Goal: Register for event/course

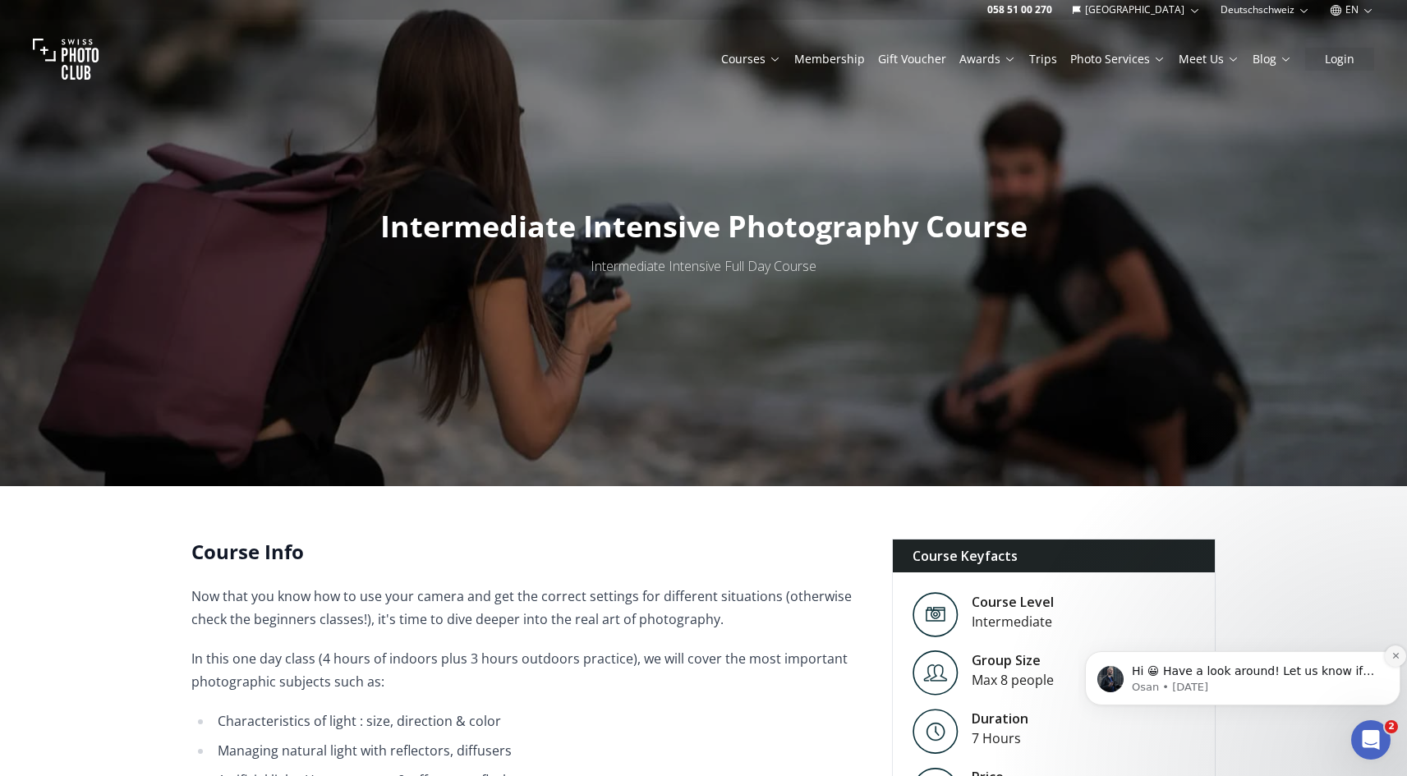
click at [1392, 661] on button "Dismiss notification" at bounding box center [1395, 656] width 21 height 21
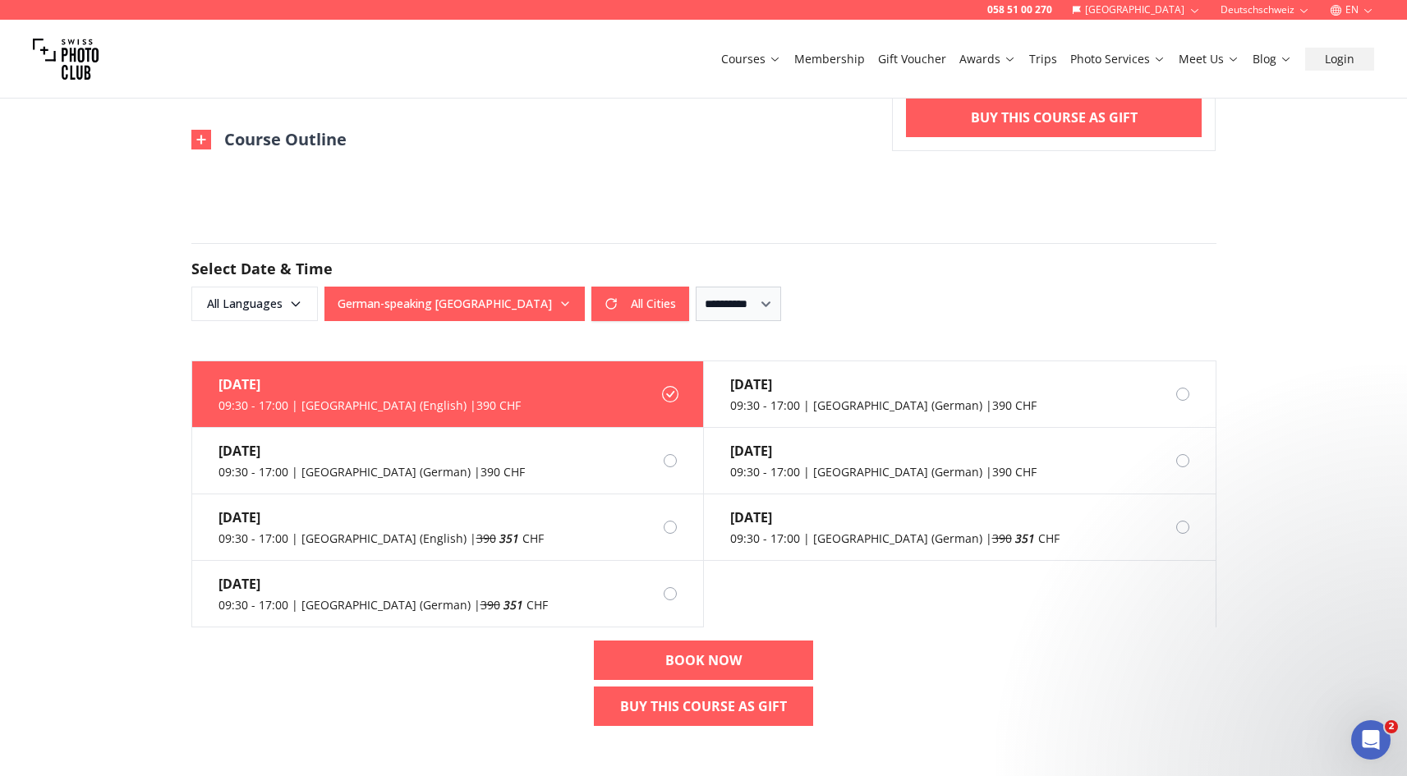
scroll to position [1018, 0]
click at [178, 528] on div "Oct 5th 09:30 - 17:00 | Zurich (English) | 390 CHF Oct 18th 09:30 - 17:00 | Zur…" at bounding box center [703, 550] width 1051 height 379
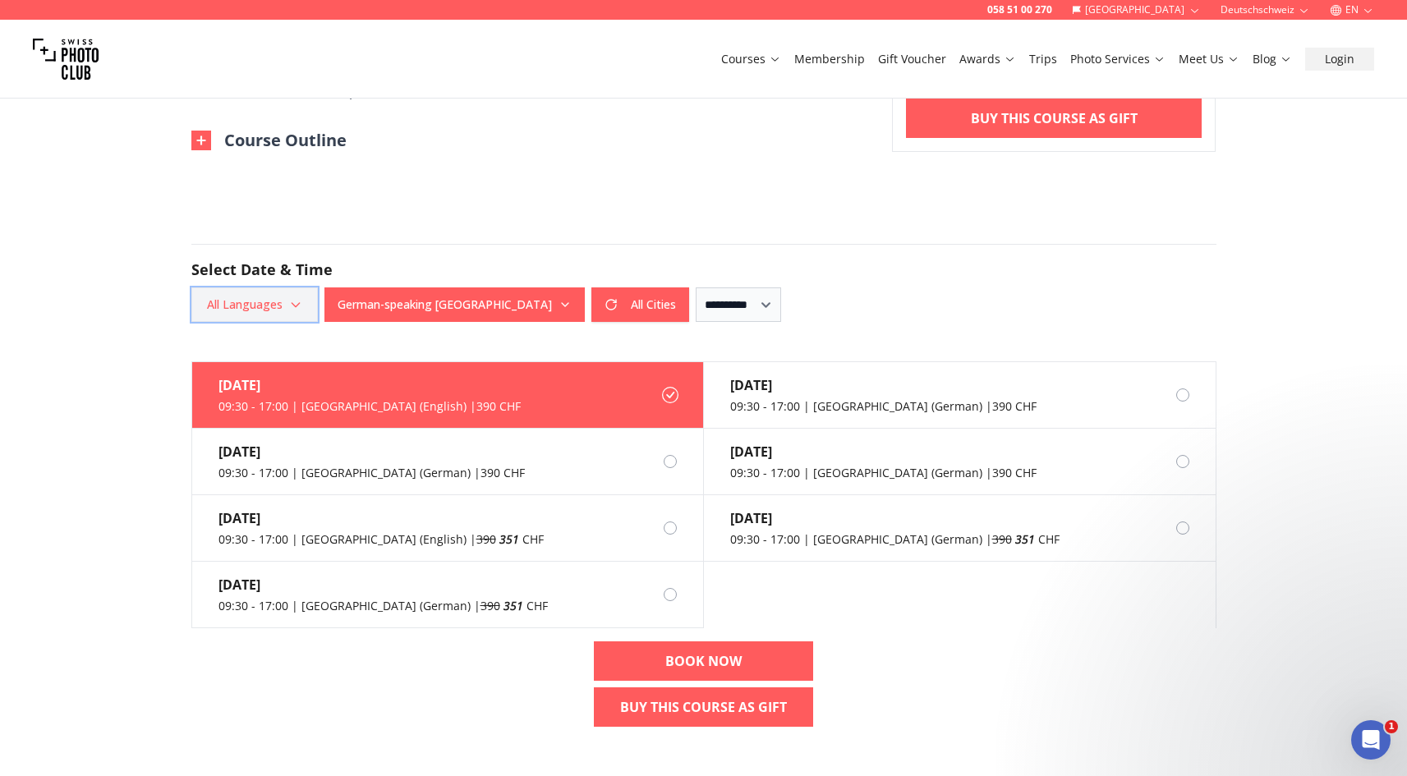
click at [294, 306] on icon "button" at bounding box center [295, 304] width 13 height 13
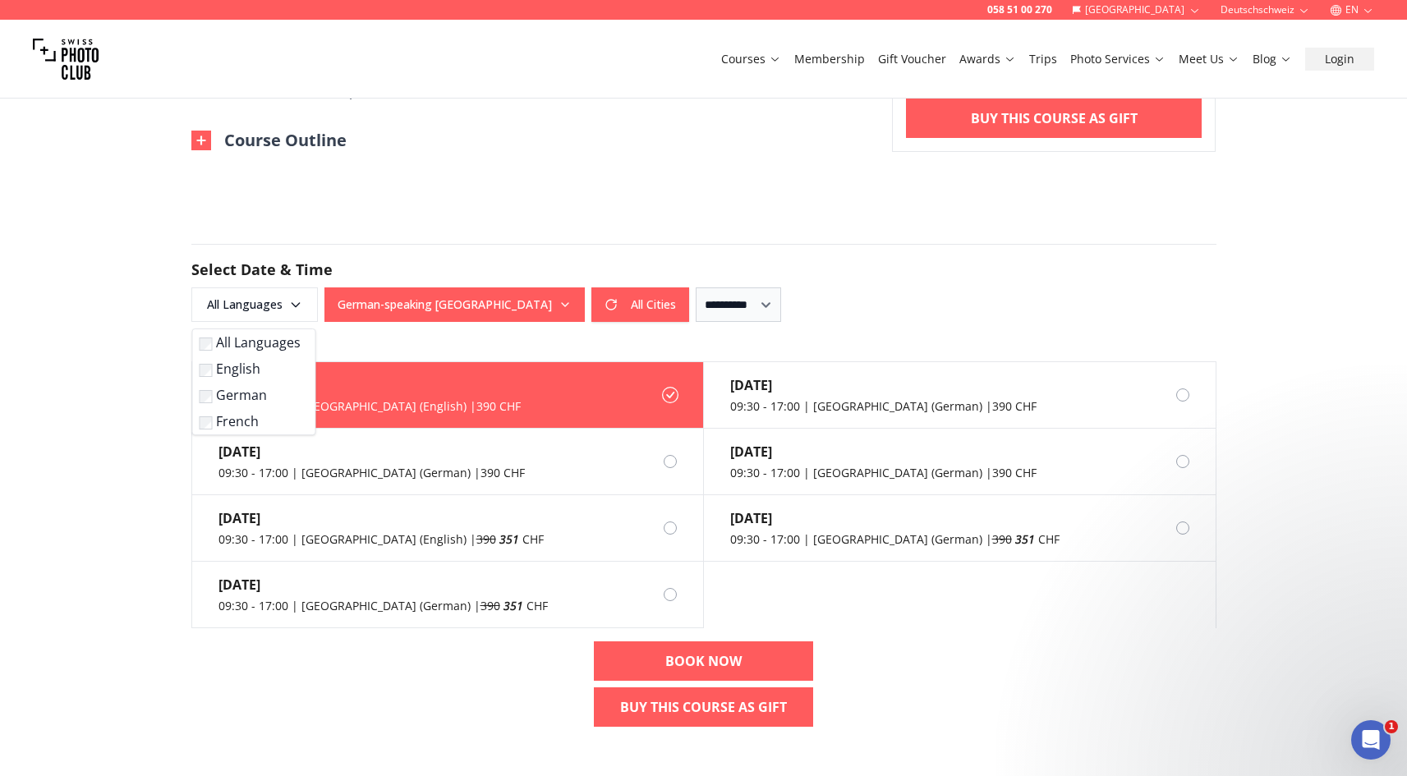
click at [251, 375] on label "English" at bounding box center [251, 369] width 103 height 20
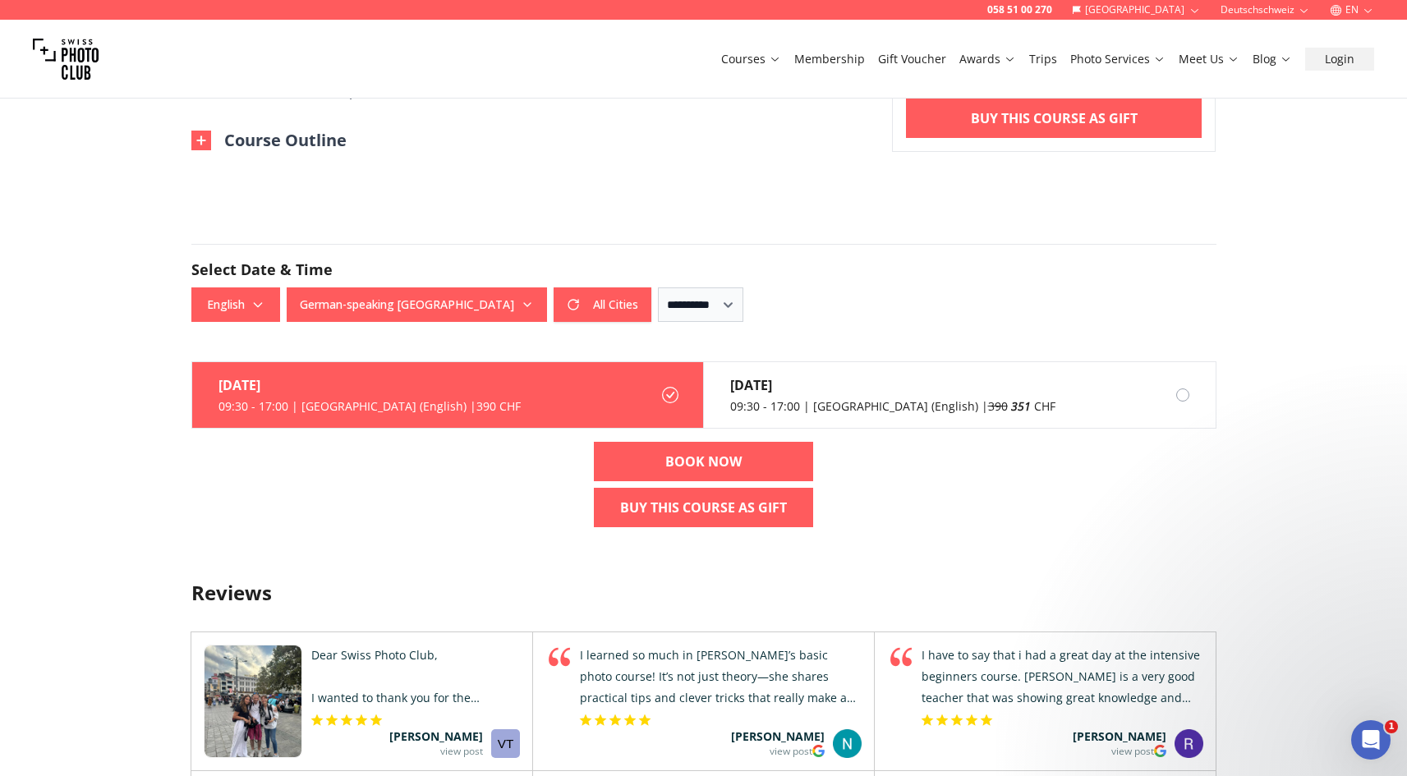
click at [164, 475] on div "058 51 00 270 Switzerland Deutschschweiz EN Courses Membership Gift Voucher Awa…" at bounding box center [703, 467] width 1407 height 2971
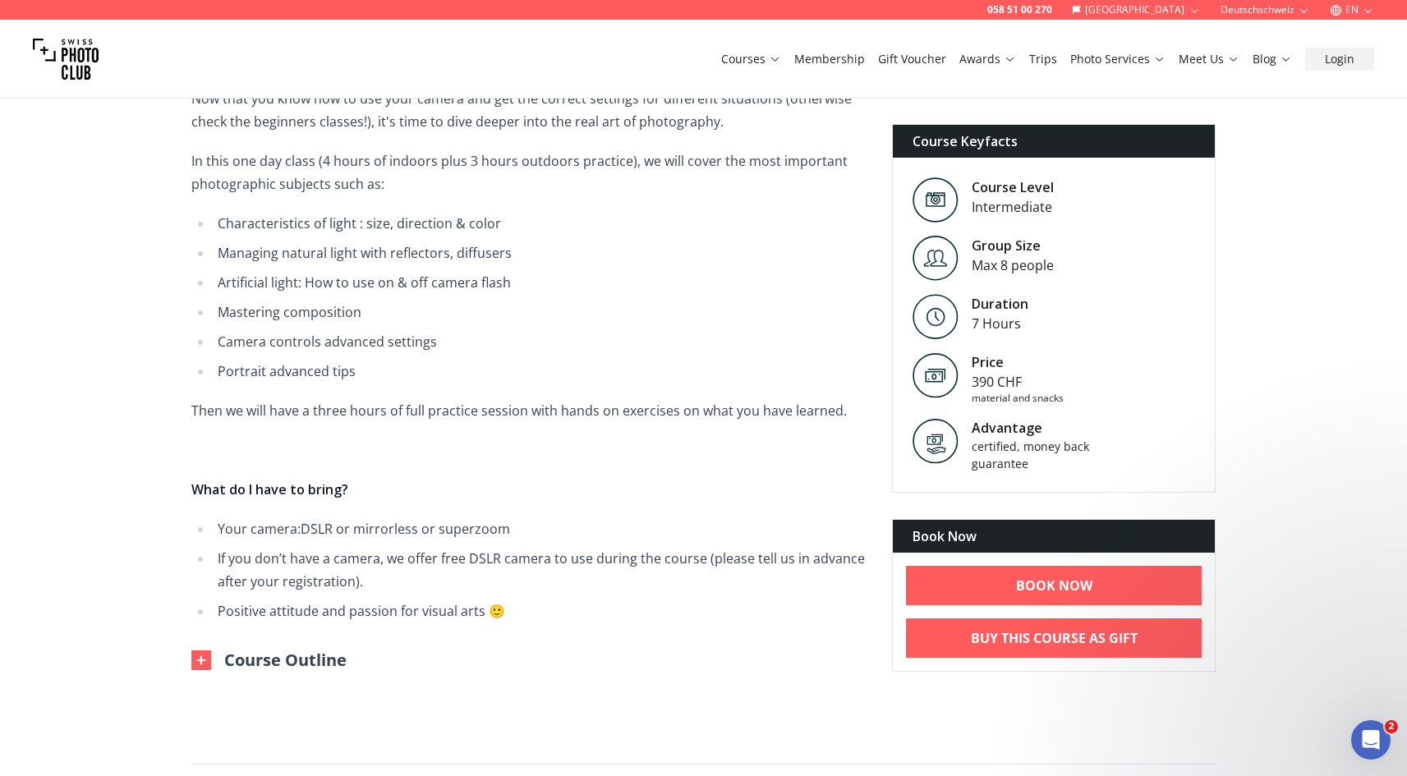
scroll to position [619, 0]
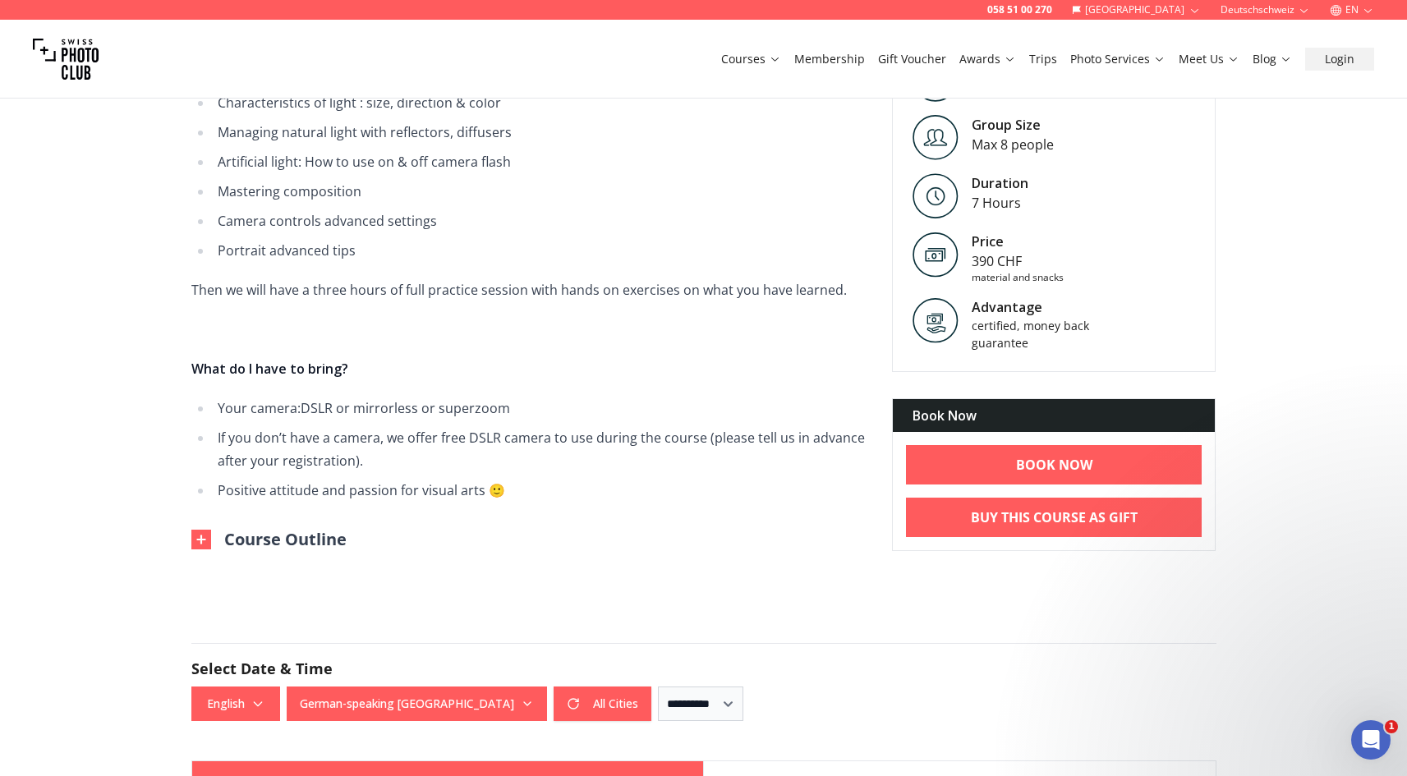
click at [200, 539] on img at bounding box center [201, 540] width 20 height 20
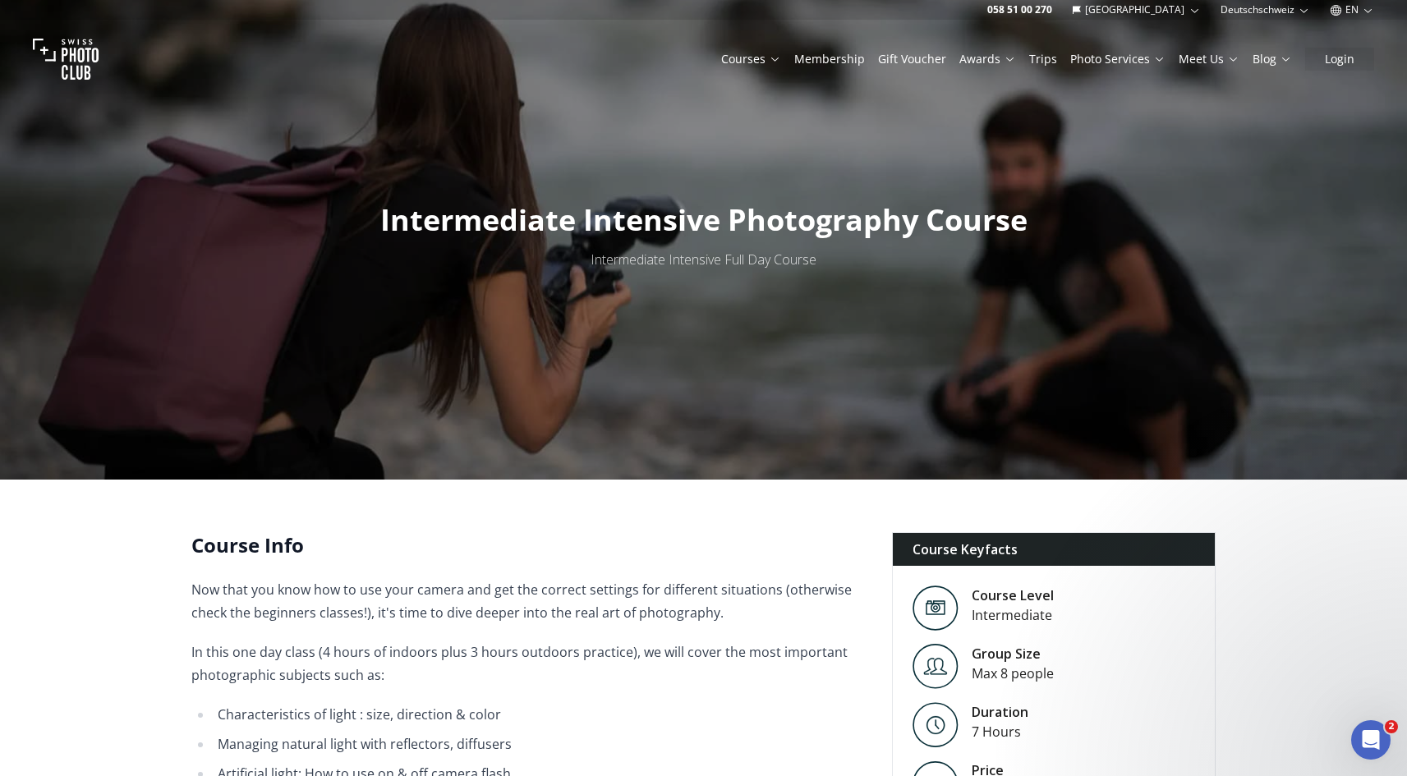
scroll to position [0, 0]
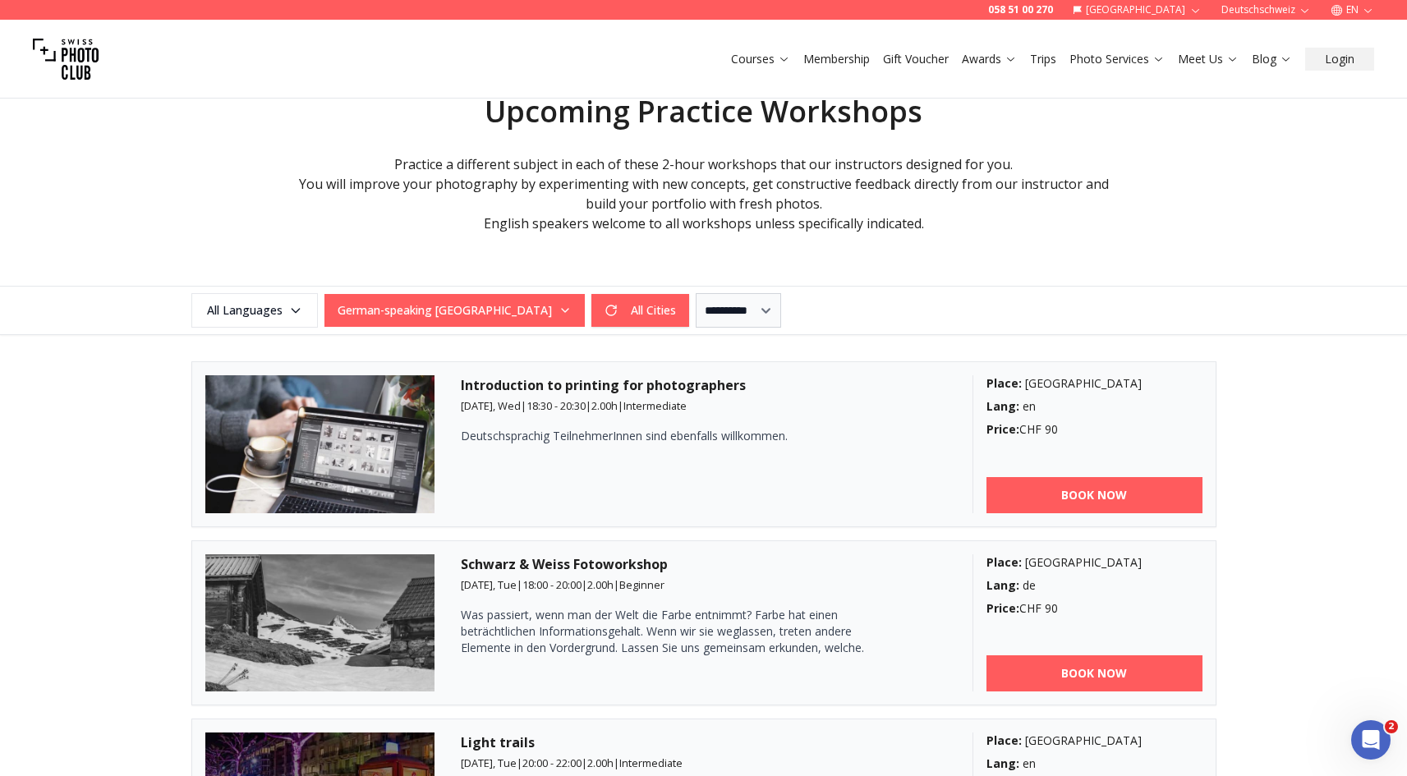
scroll to position [267, 0]
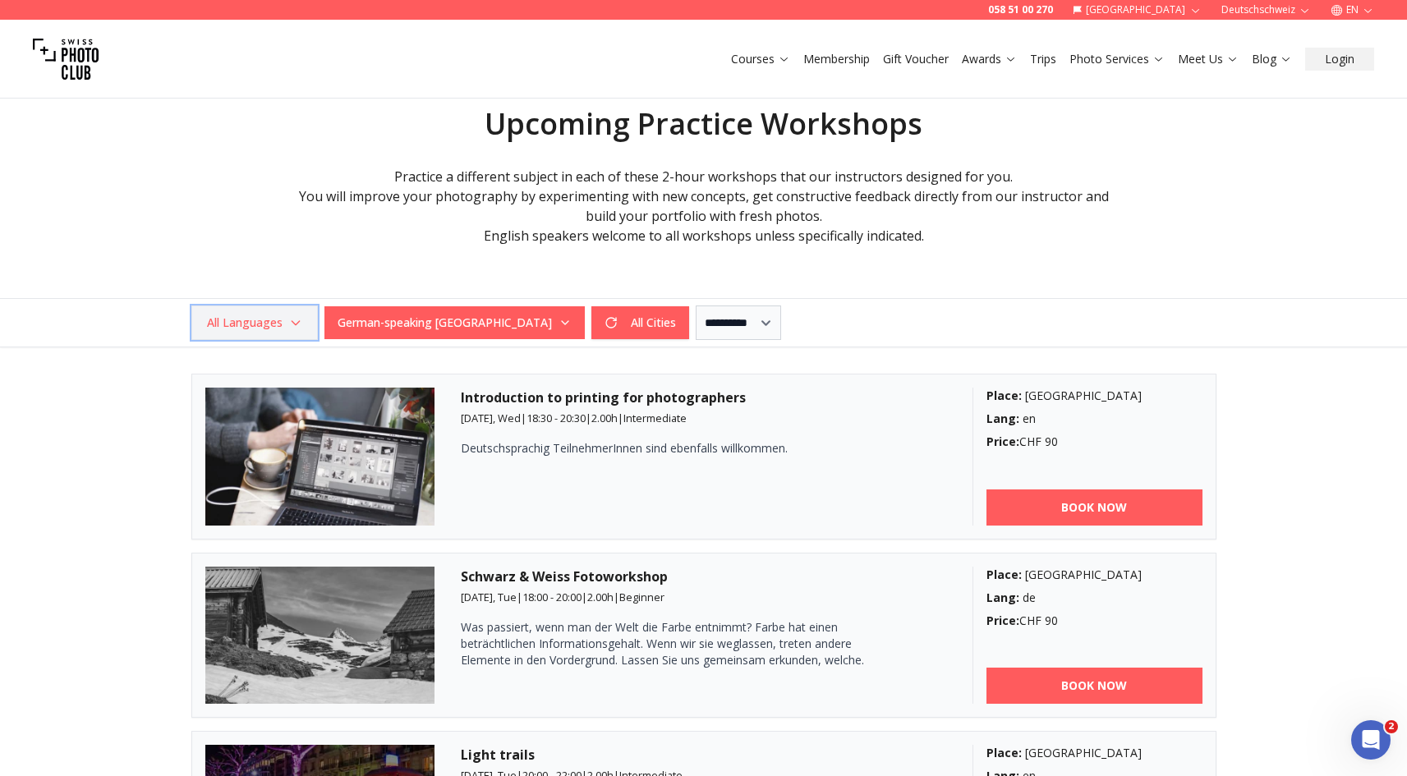
click at [292, 321] on icon "button" at bounding box center [295, 323] width 7 height 4
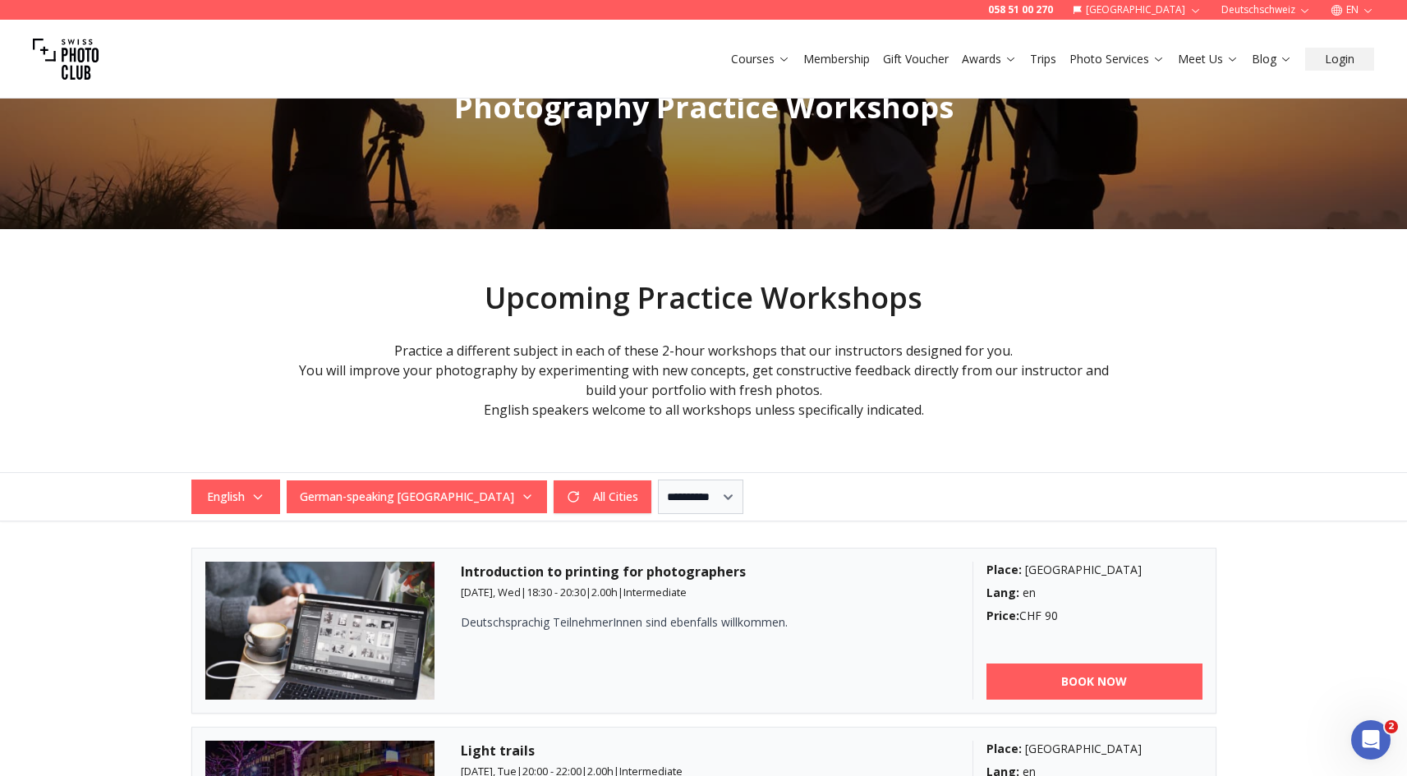
scroll to position [94, 0]
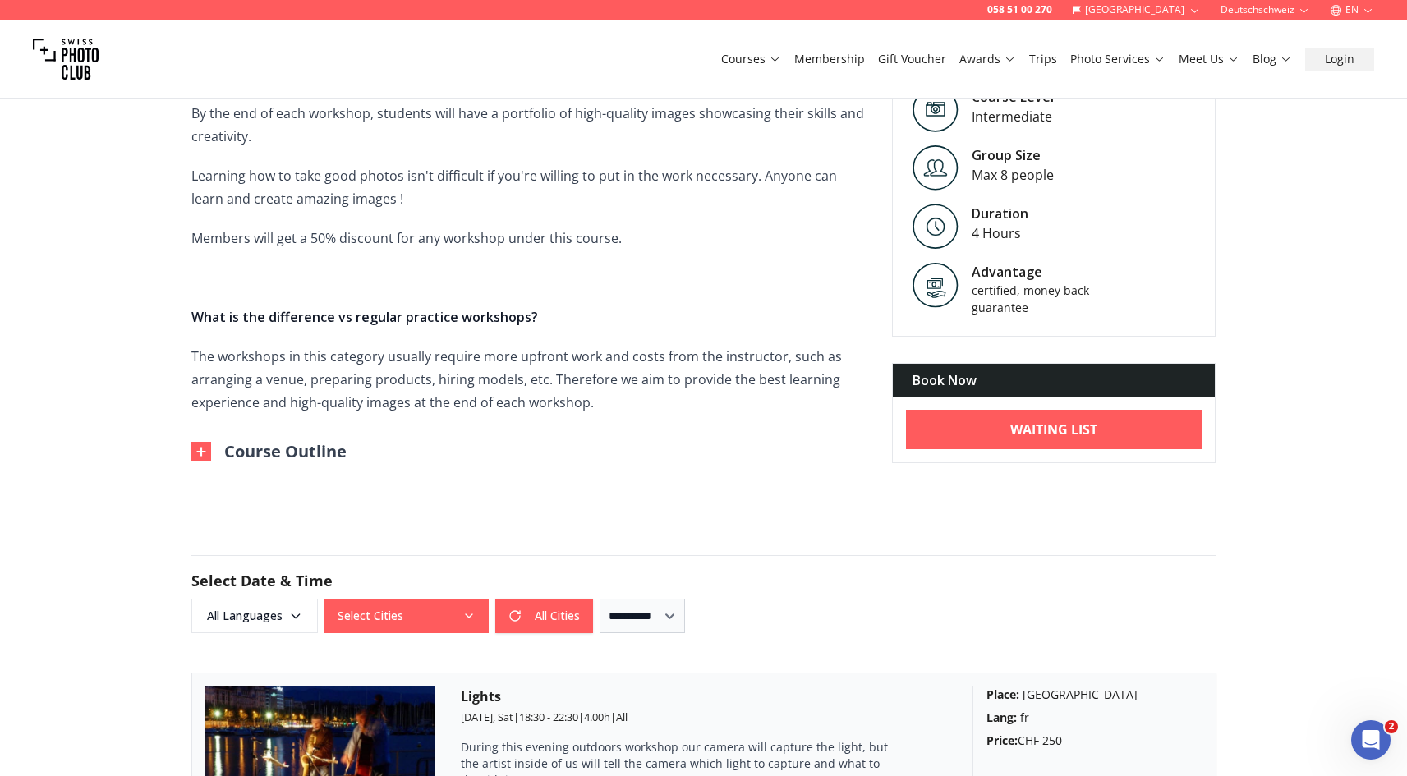
scroll to position [743, 0]
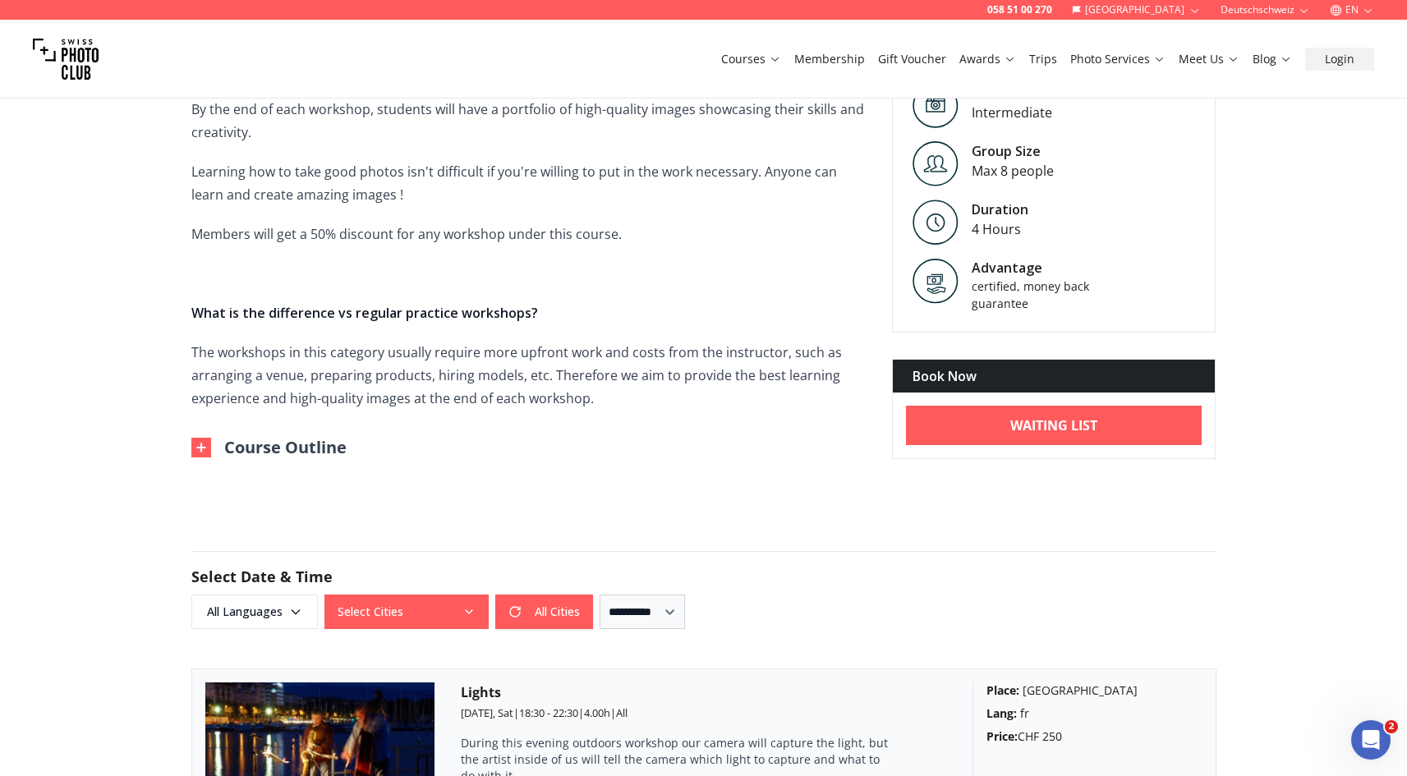
click at [204, 438] on img at bounding box center [201, 448] width 20 height 20
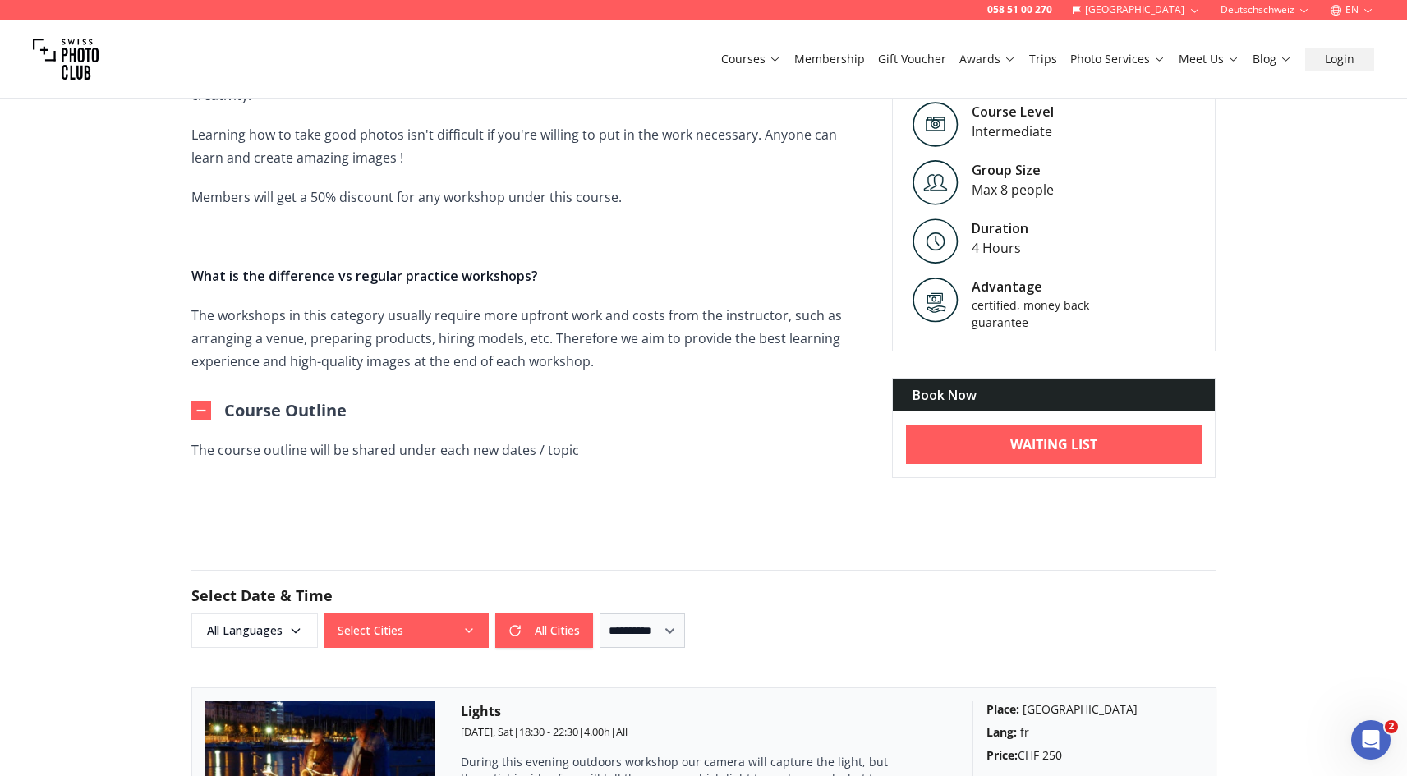
scroll to position [1030, 0]
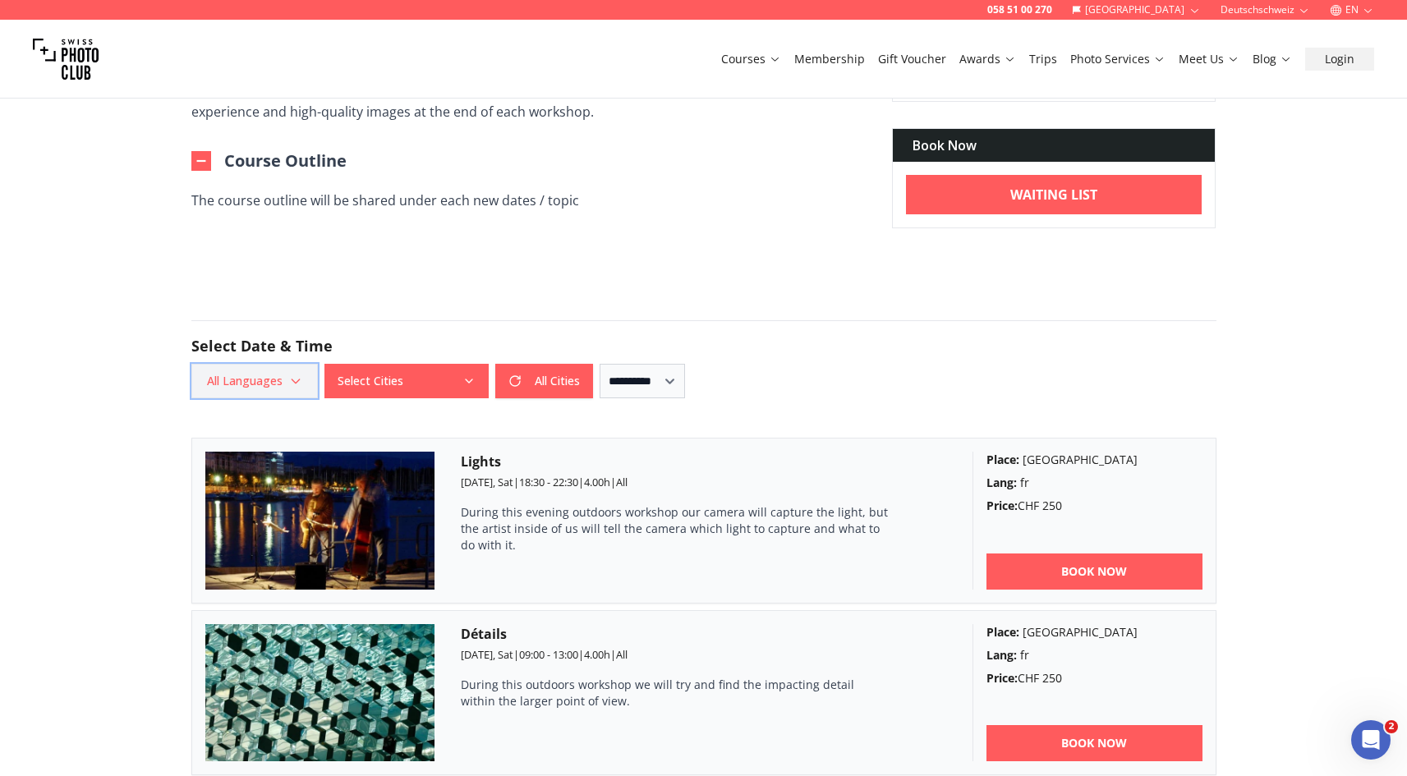
click at [280, 366] on span "All Languages" at bounding box center [255, 381] width 122 height 30
click at [233, 420] on label "English" at bounding box center [251, 422] width 103 height 20
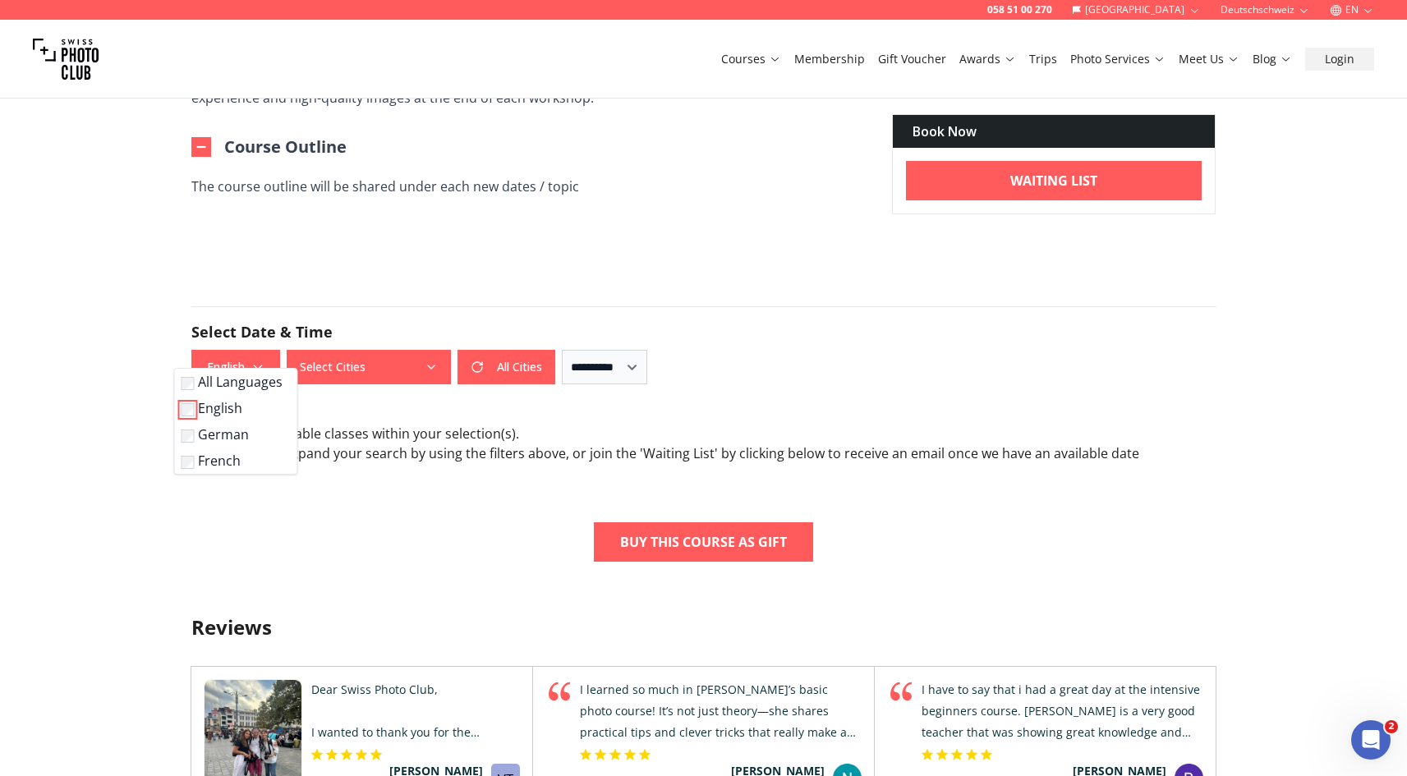
scroll to position [1045, 0]
click at [122, 500] on div "058 51 00 270 Switzerland Deutschschweiz EN Courses Membership Gift Voucher Awa…" at bounding box center [703, 471] width 1407 height 3032
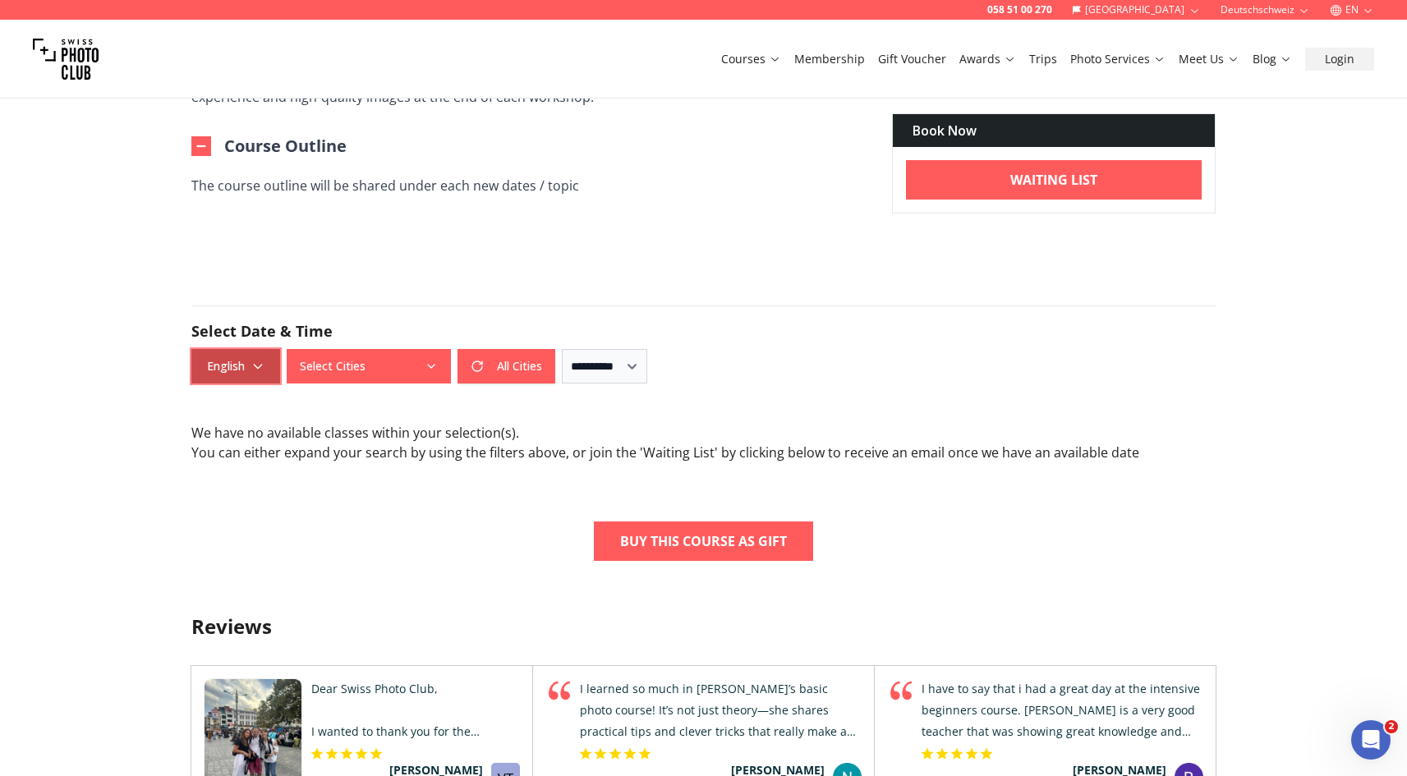
click at [277, 352] on span "English" at bounding box center [236, 367] width 84 height 30
click at [229, 378] on label "All Languages" at bounding box center [233, 381] width 103 height 20
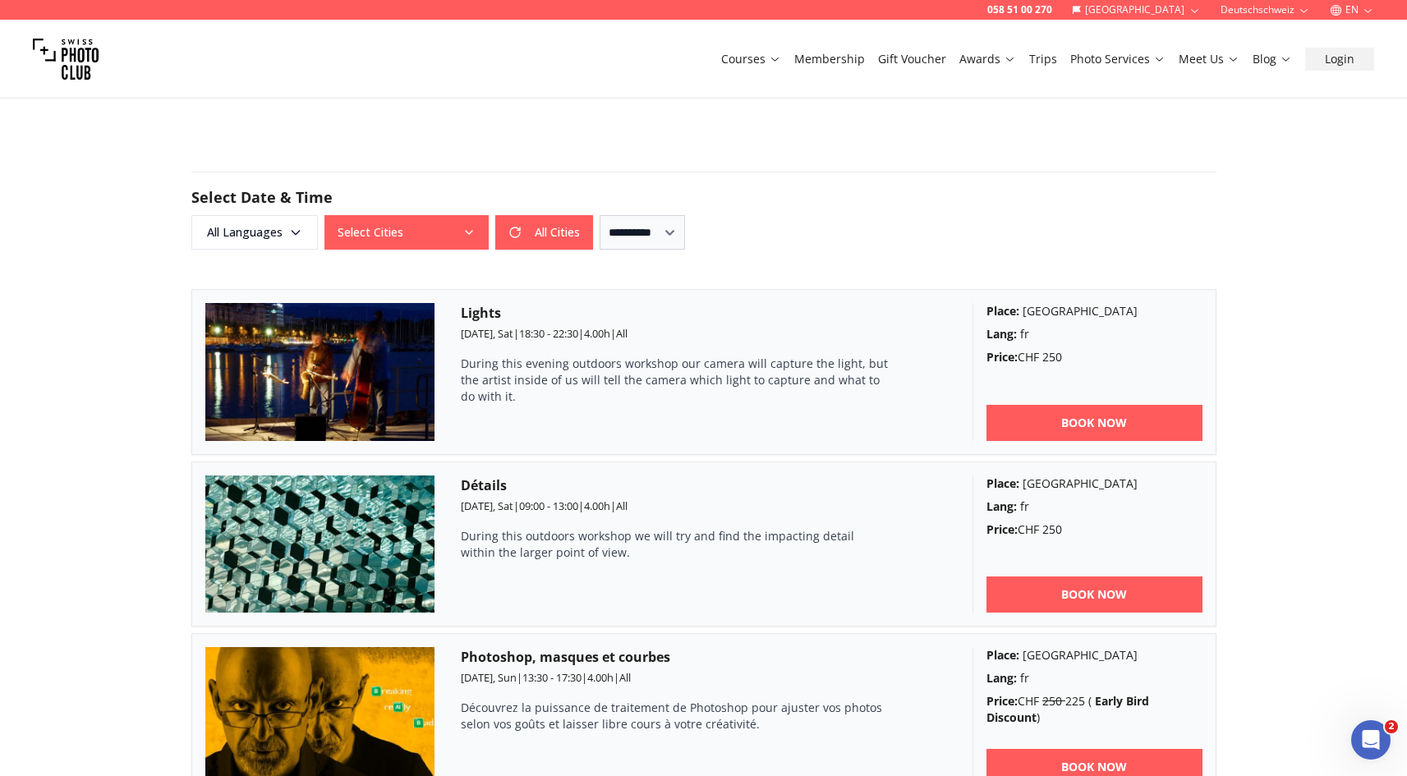
scroll to position [1180, 0]
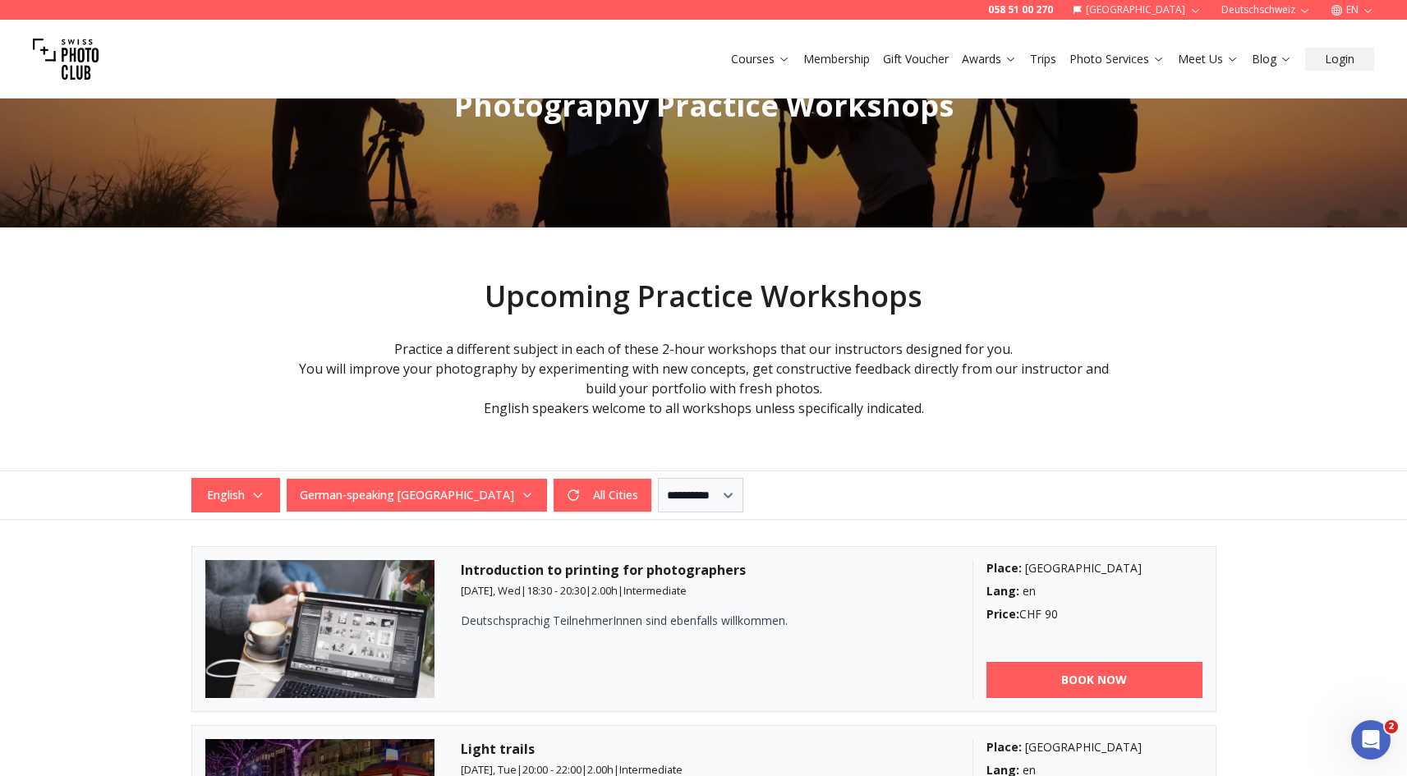
scroll to position [386, 0]
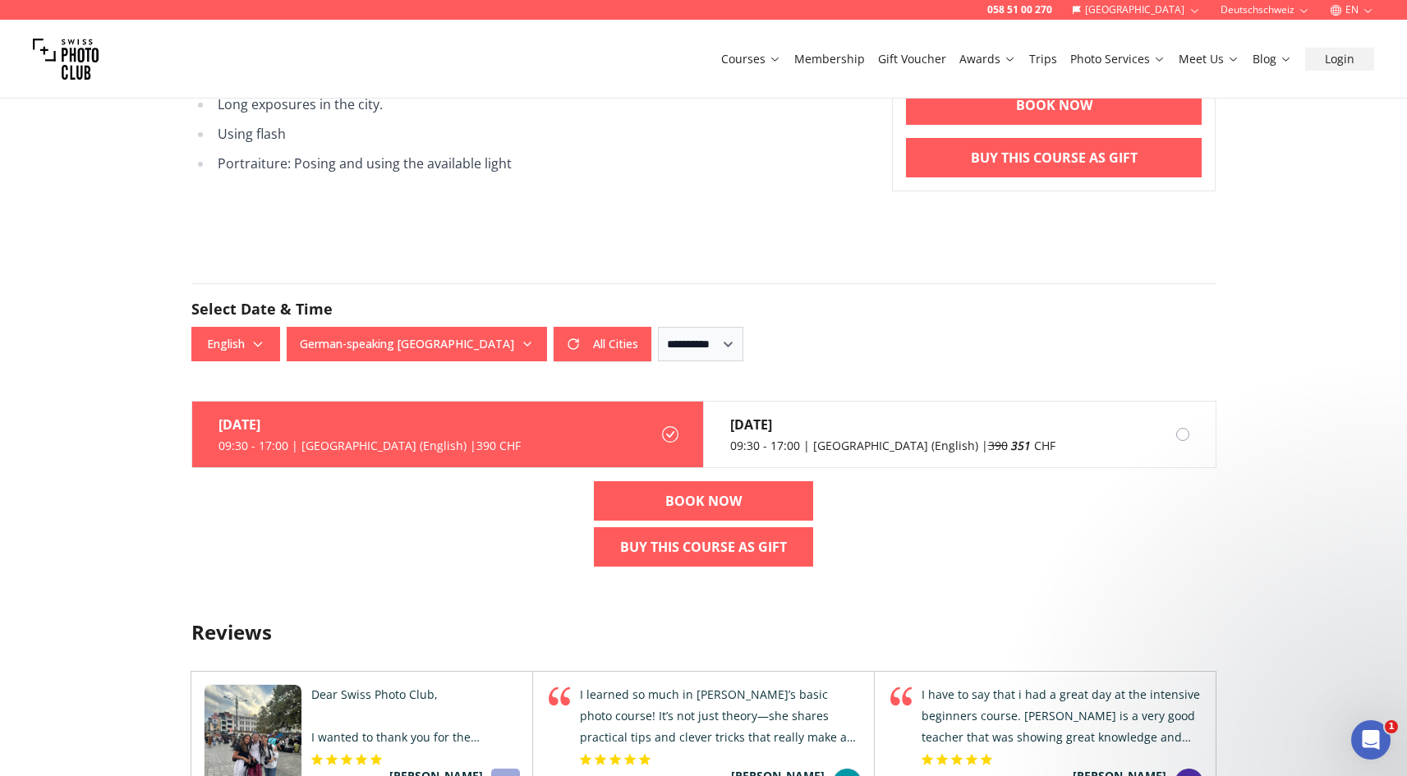
scroll to position [1318, 0]
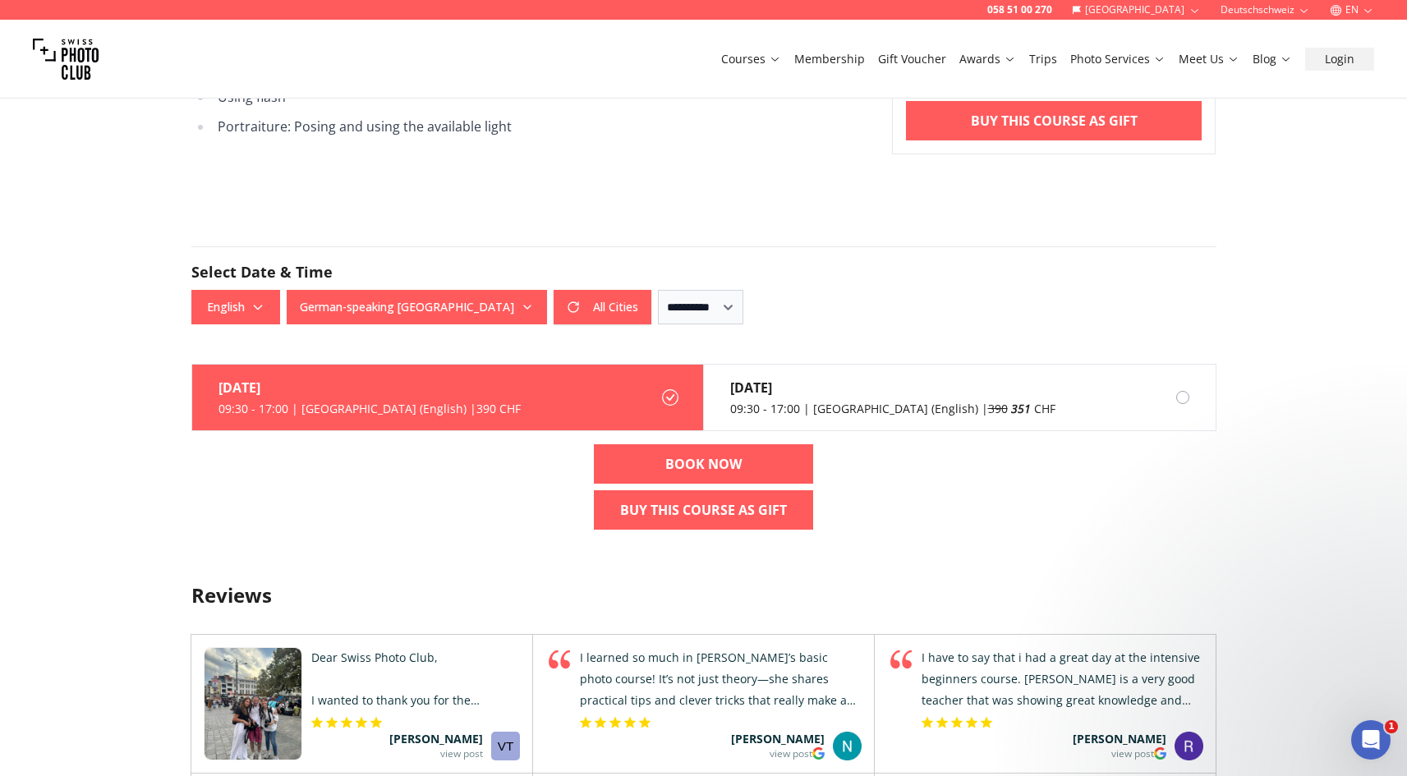
click at [590, 394] on label "[DATE] 09:30 - 17:00 | [GEOGRAPHIC_DATA] (English) | 390 CHF" at bounding box center [448, 398] width 512 height 67
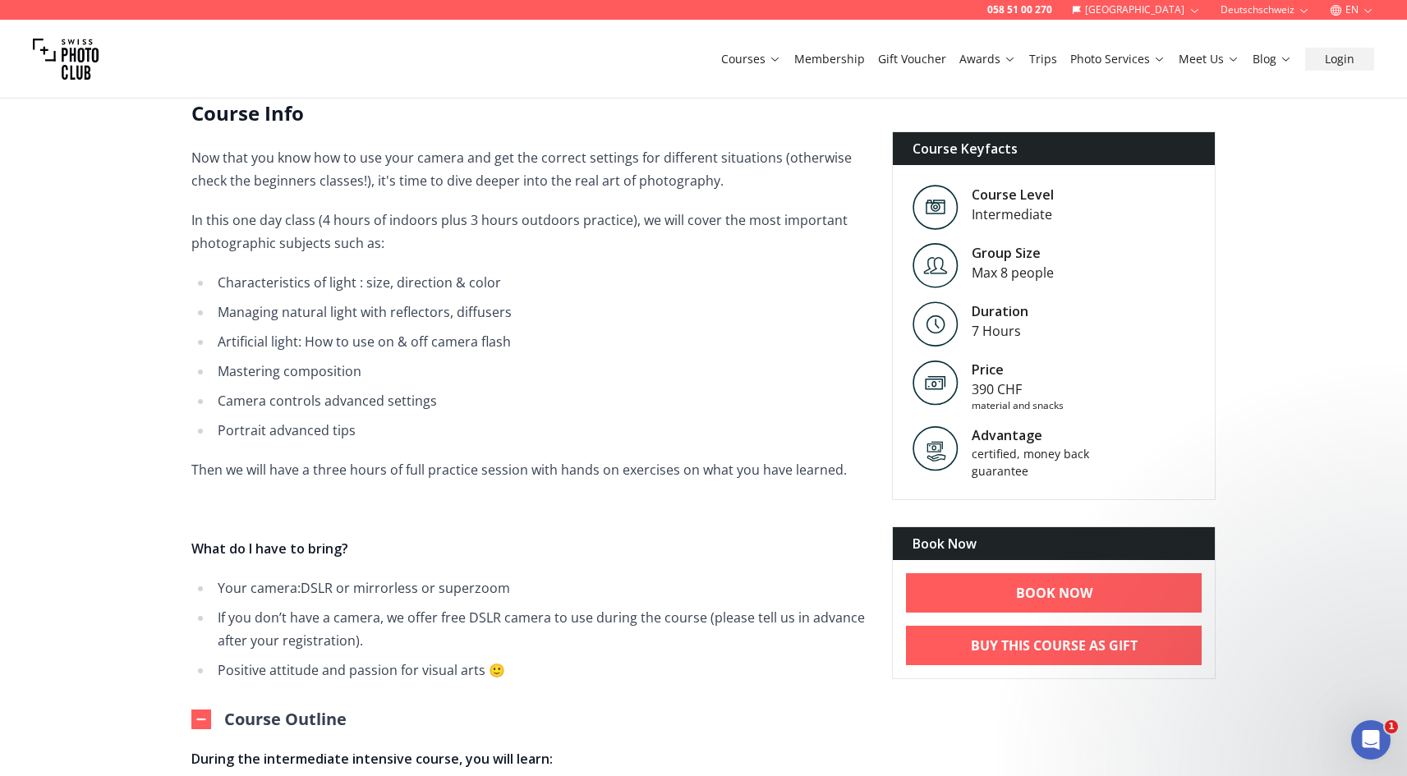
scroll to position [303, 0]
